Goal: Task Accomplishment & Management: Manage account settings

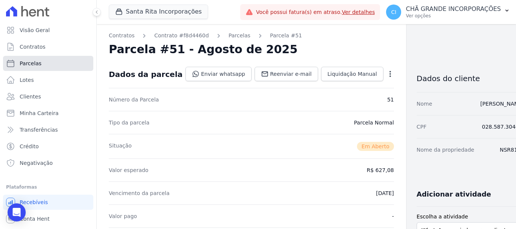
click at [38, 67] on link "Parcelas" at bounding box center [48, 63] width 90 height 15
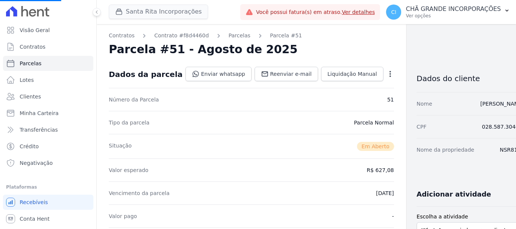
select select
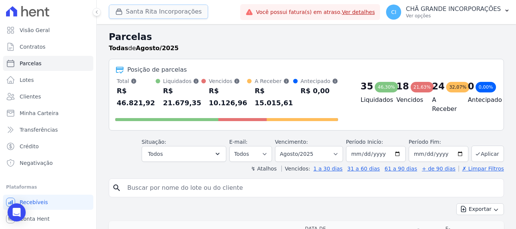
click at [151, 14] on button "Santa Rita Incorporações" at bounding box center [158, 12] width 99 height 14
click at [124, 10] on div "button" at bounding box center [120, 12] width 11 height 8
click at [169, 13] on button "Santa Rita Incorporações" at bounding box center [158, 12] width 99 height 14
click at [166, 14] on button "Santa Rita Incorporações" at bounding box center [158, 12] width 99 height 14
click at [32, 63] on span "Parcelas" at bounding box center [31, 64] width 22 height 8
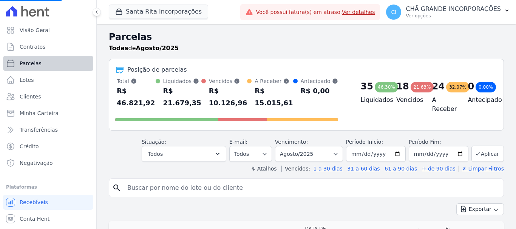
select select
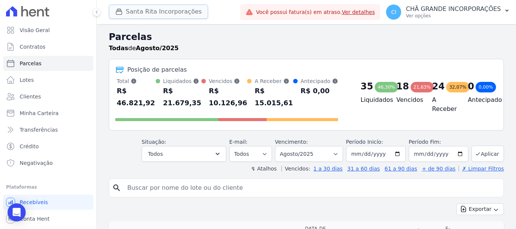
click at [172, 10] on button "Santa Rita Incorporações" at bounding box center [158, 12] width 99 height 14
click at [97, 12] on icon at bounding box center [96, 12] width 5 height 5
click at [153, 13] on button "Santa Rita Incorporações" at bounding box center [158, 12] width 99 height 14
click at [257, 41] on h2 "Parcelas" at bounding box center [306, 37] width 395 height 14
click at [181, 180] on input "search" at bounding box center [312, 187] width 378 height 15
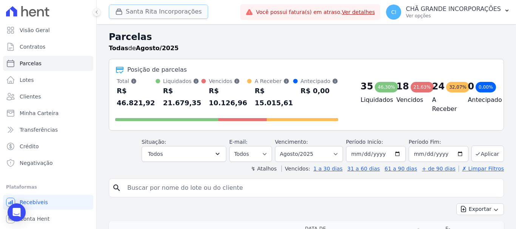
click at [149, 9] on button "Santa Rita Incorporações" at bounding box center [158, 12] width 99 height 14
click at [45, 79] on link "Lotes" at bounding box center [48, 79] width 90 height 15
click at [28, 81] on span "Lotes" at bounding box center [27, 80] width 14 height 8
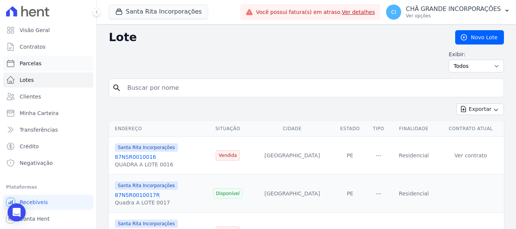
click at [47, 62] on link "Parcelas" at bounding box center [48, 63] width 90 height 15
select select
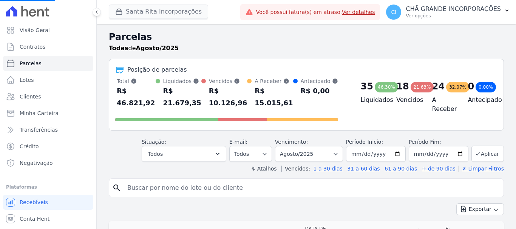
select select
click at [179, 12] on button "Santa Rita Incorporações" at bounding box center [158, 12] width 99 height 14
click at [237, 13] on div "Santa Rita Incorporações Fronte Campina Grande Incorporações SPE LTDA Chã Grand…" at bounding box center [173, 12] width 128 height 25
click at [97, 12] on icon at bounding box center [96, 12] width 5 height 5
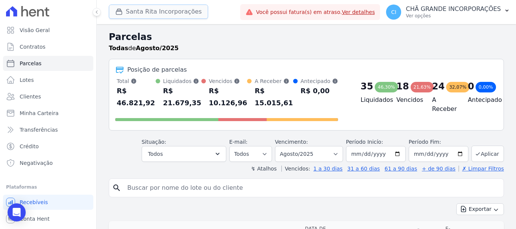
click at [139, 12] on button "Santa Rita Incorporações" at bounding box center [158, 12] width 99 height 14
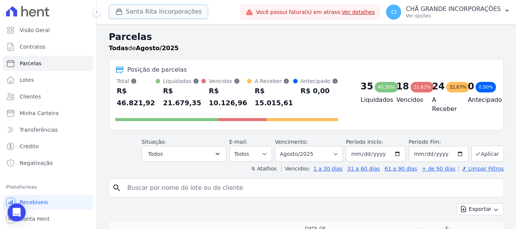
click at [139, 12] on button "Santa Rita Incorporações" at bounding box center [158, 12] width 99 height 14
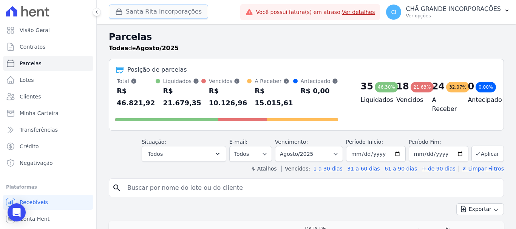
click at [139, 12] on button "Santa Rita Incorporações" at bounding box center [158, 12] width 99 height 14
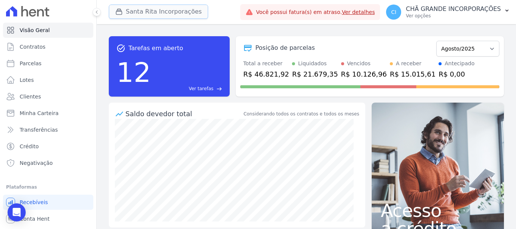
click at [142, 17] on button "Santa Rita Incorporações" at bounding box center [158, 12] width 99 height 14
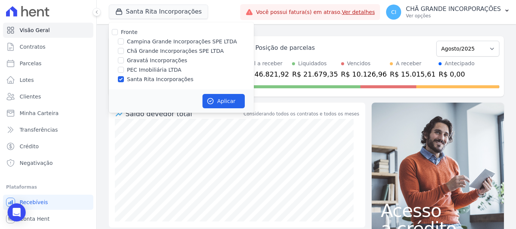
click at [142, 81] on label "Santa Rita Incorporações" at bounding box center [160, 80] width 66 height 8
click at [124, 81] on input "Santa Rita Incorporações" at bounding box center [121, 79] width 6 height 6
checkbox input "false"
click at [157, 41] on label "Campina Grande Incorporações SPE LTDA" at bounding box center [182, 42] width 110 height 8
click at [124, 41] on input "Campina Grande Incorporações SPE LTDA" at bounding box center [121, 42] width 6 height 6
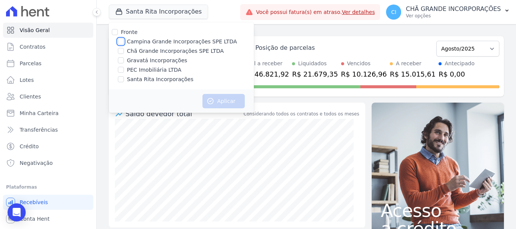
checkbox input "true"
click at [239, 104] on button "Aplicar" at bounding box center [223, 101] width 42 height 14
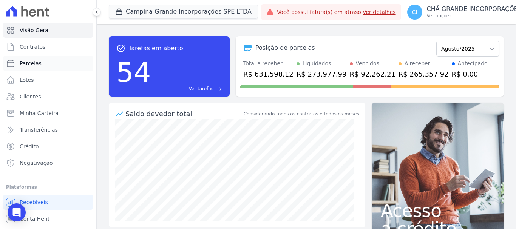
click at [42, 62] on link "Parcelas" at bounding box center [48, 63] width 90 height 15
select select
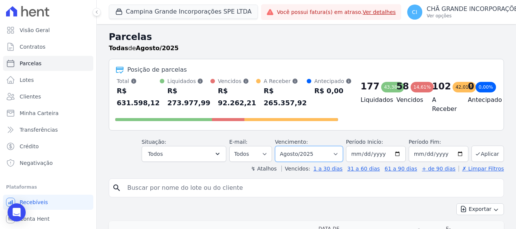
click at [320, 158] on select "Filtrar por período ──────── Todos os meses Janeiro/2023 Fevereiro/2023 Março/2…" at bounding box center [309, 154] width 68 height 16
select select "05/2025"
click at [280, 146] on select "Filtrar por período ──────── Todos os meses Janeiro/2023 Fevereiro/2023 Março/2…" at bounding box center [309, 154] width 68 height 16
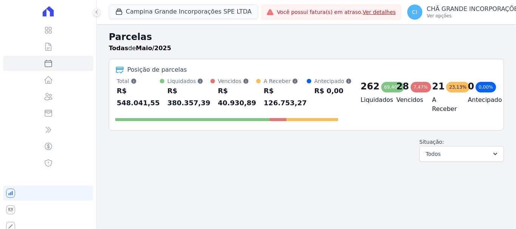
select select
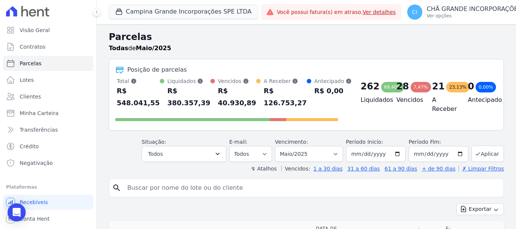
click at [281, 187] on input "search" at bounding box center [312, 187] width 378 height 15
type input "perpetua"
select select
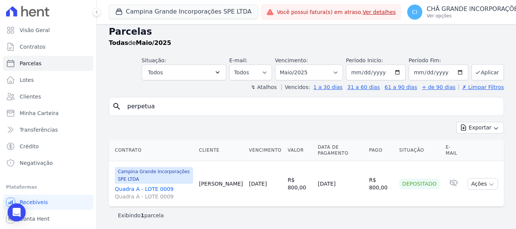
scroll to position [6, 0]
click at [293, 69] on select "Filtrar por período ──────── Todos os meses Janeiro/2023 Fevereiro/2023 Março/2…" at bounding box center [309, 72] width 68 height 16
select select "08/2025"
click at [280, 64] on select "Filtrar por período ──────── Todos os meses Janeiro/2023 Fevereiro/2023 Março/2…" at bounding box center [309, 72] width 68 height 16
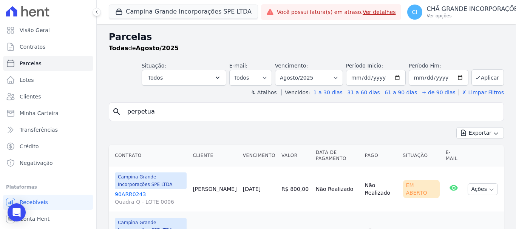
select select
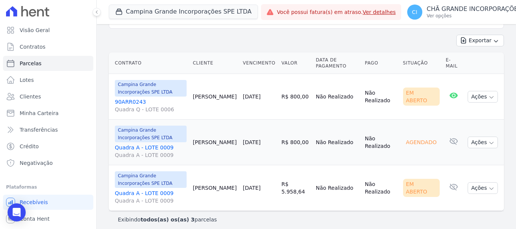
scroll to position [97, 0]
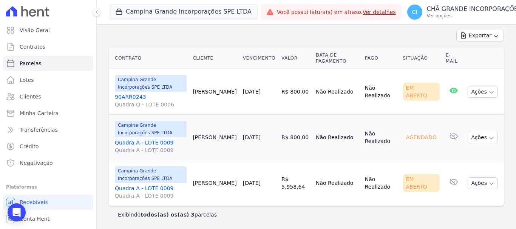
click at [131, 190] on link "Quadra A - LOTE 0009 Quadra A - LOTE 0009" at bounding box center [151, 192] width 72 height 15
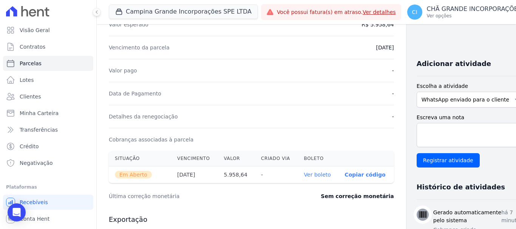
scroll to position [151, 0]
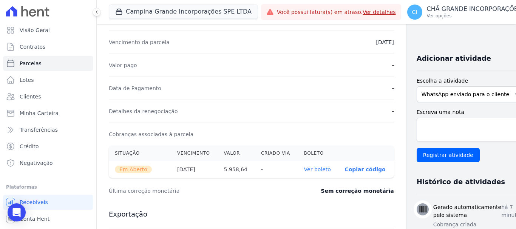
click at [305, 168] on link "Ver boleto" at bounding box center [317, 170] width 27 height 6
